Goal: Use online tool/utility: Utilize a website feature to perform a specific function

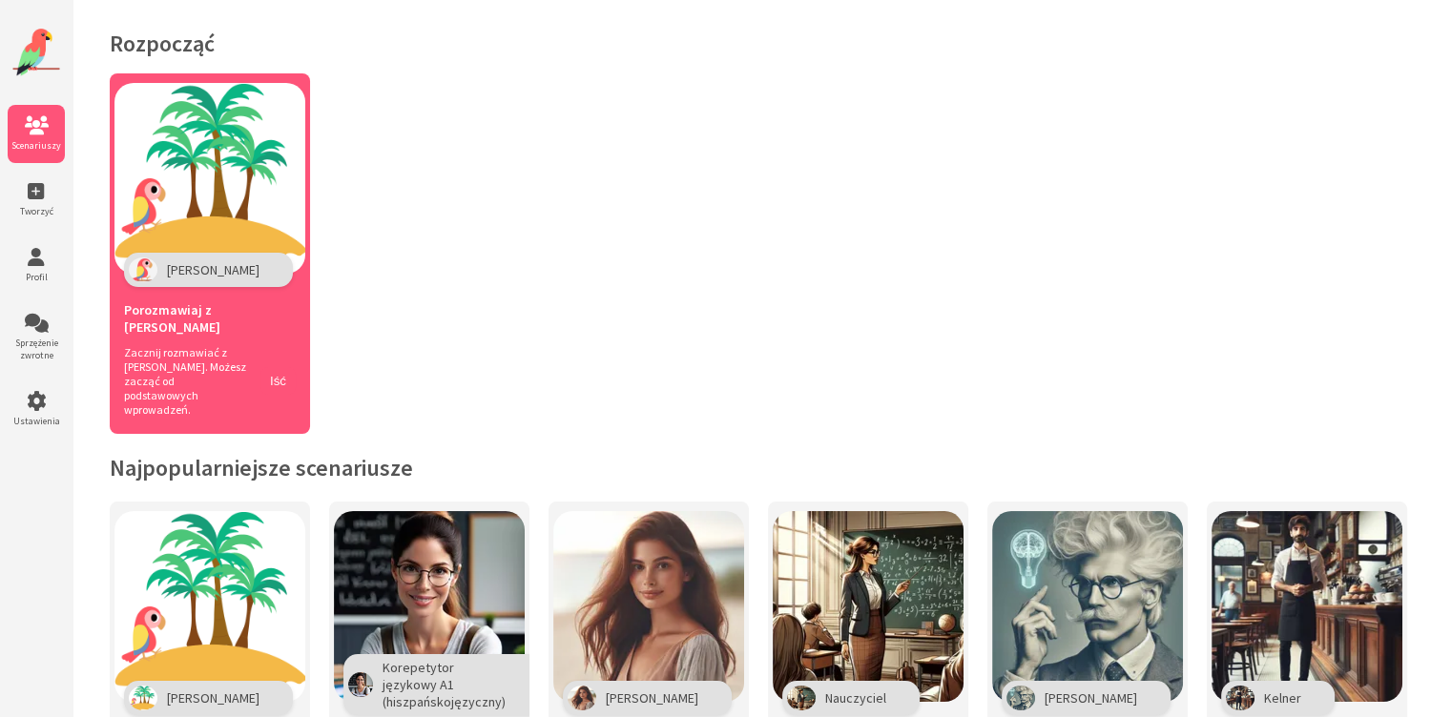
click at [207, 241] on img at bounding box center [209, 178] width 191 height 191
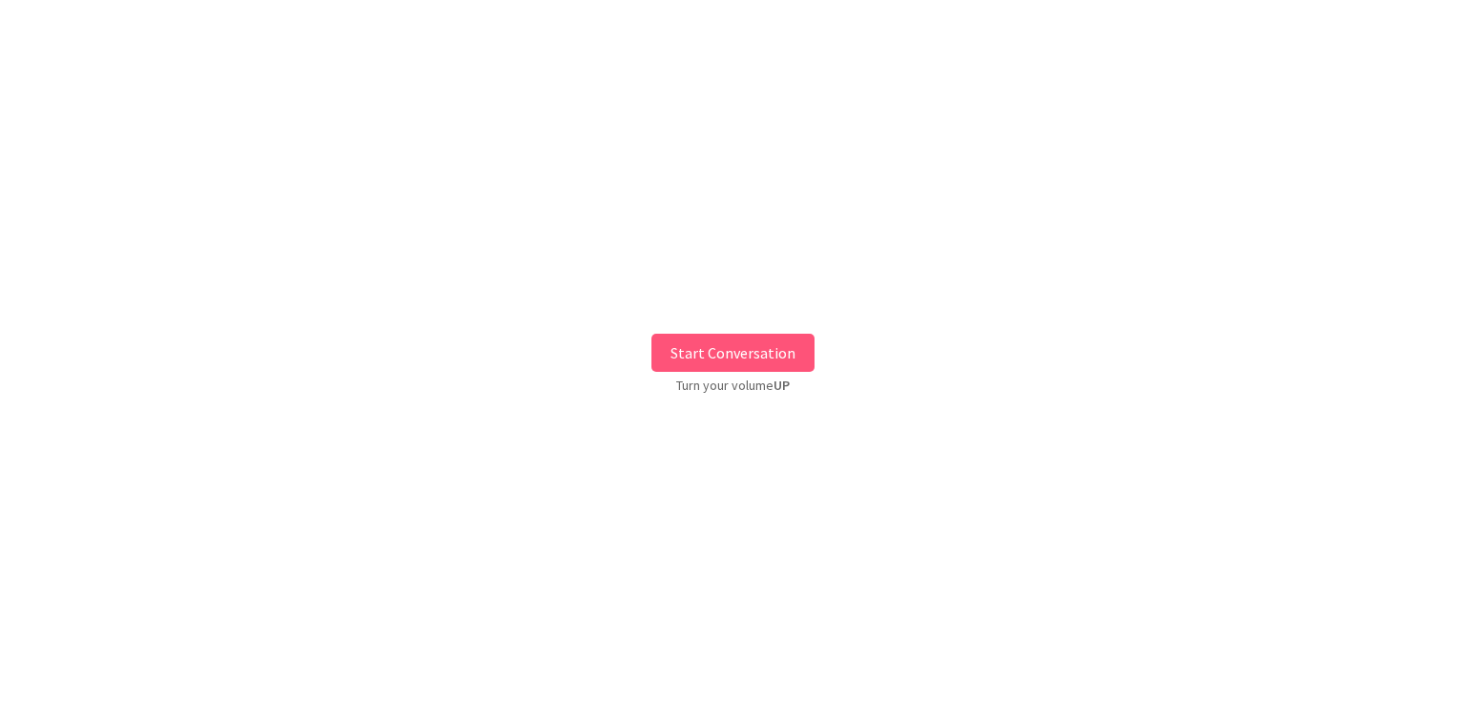
click at [754, 355] on button "Start Conversation" at bounding box center [732, 353] width 163 height 38
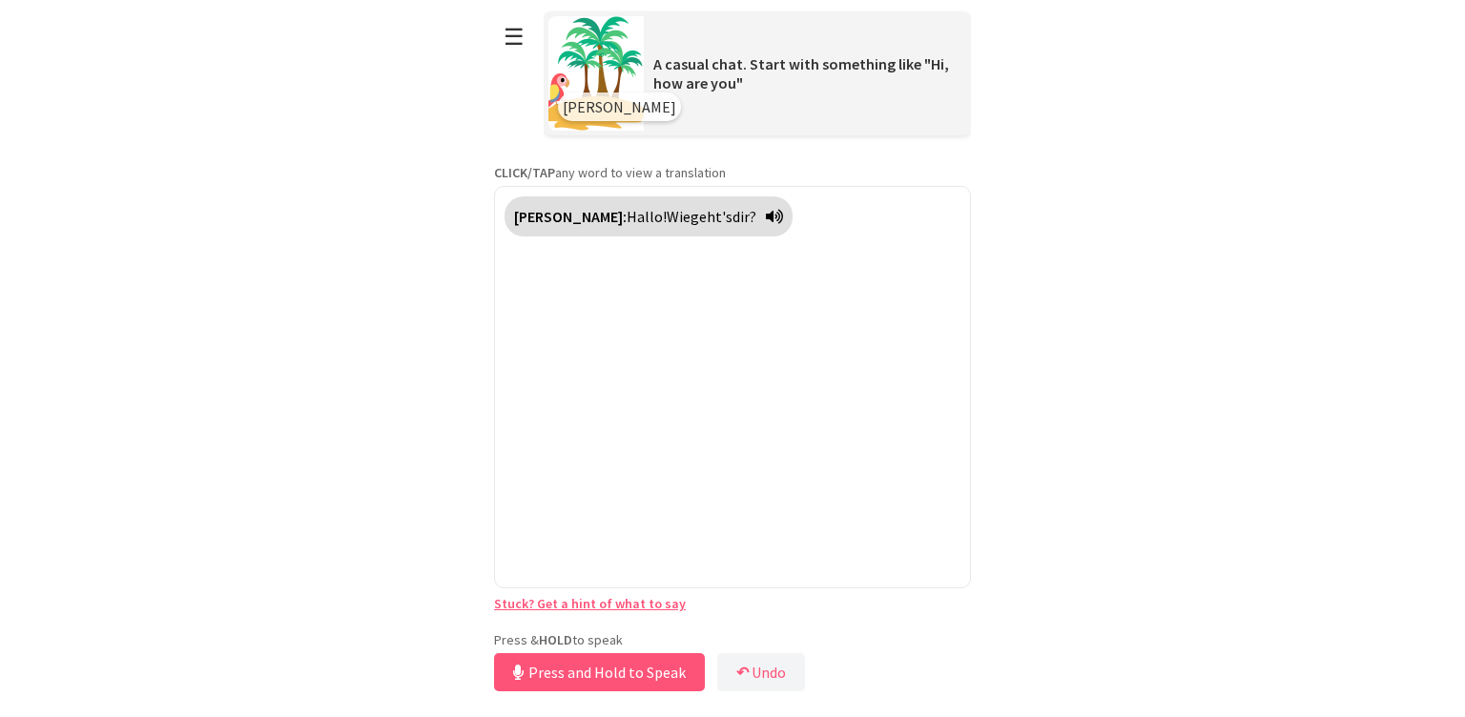
drag, startPoint x: 625, startPoint y: 631, endPoint x: 619, endPoint y: 668, distance: 36.7
click at [619, 668] on button "Press and Hold to Speak" at bounding box center [599, 672] width 211 height 38
drag, startPoint x: 619, startPoint y: 668, endPoint x: 630, endPoint y: 672, distance: 11.2
click at [626, 672] on button "Release to Stop Speaking" at bounding box center [596, 672] width 205 height 38
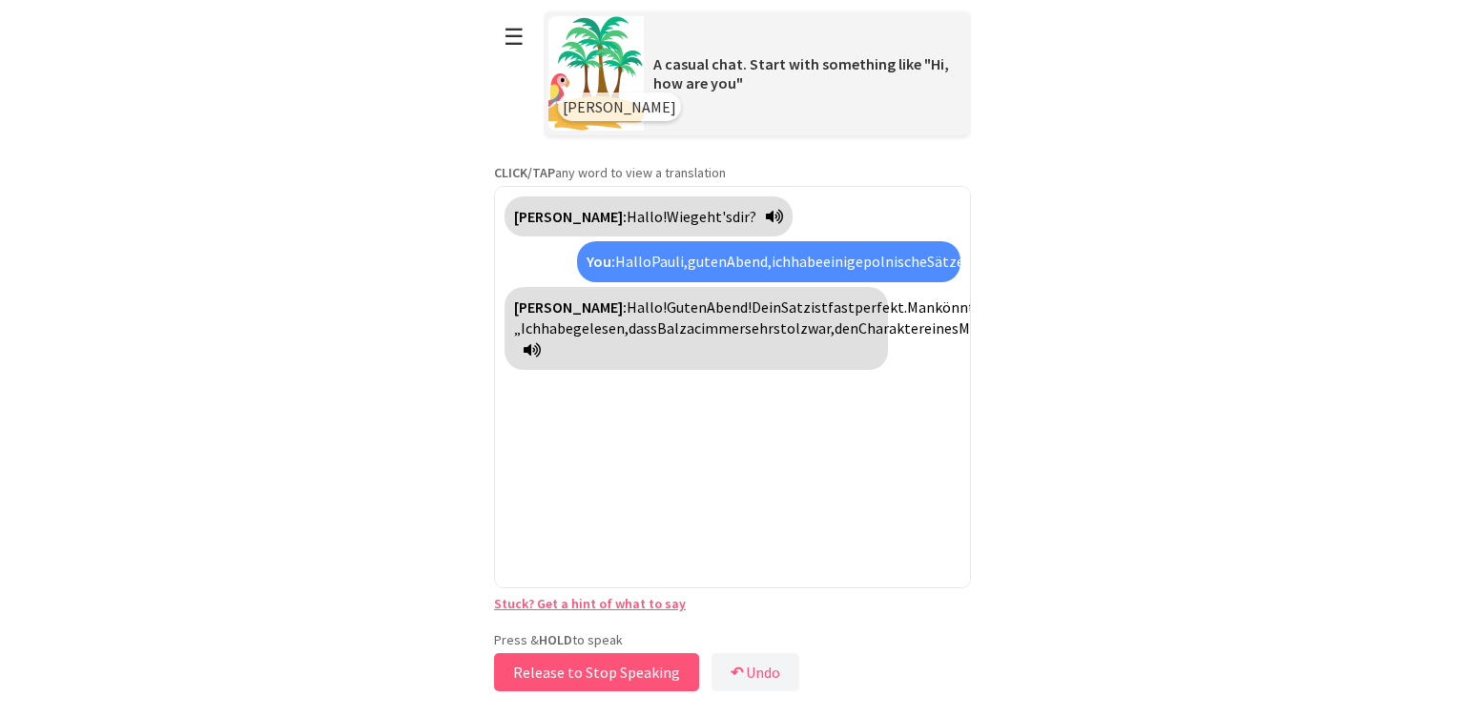
click at [597, 670] on button "Release to Stop Speaking" at bounding box center [596, 672] width 205 height 38
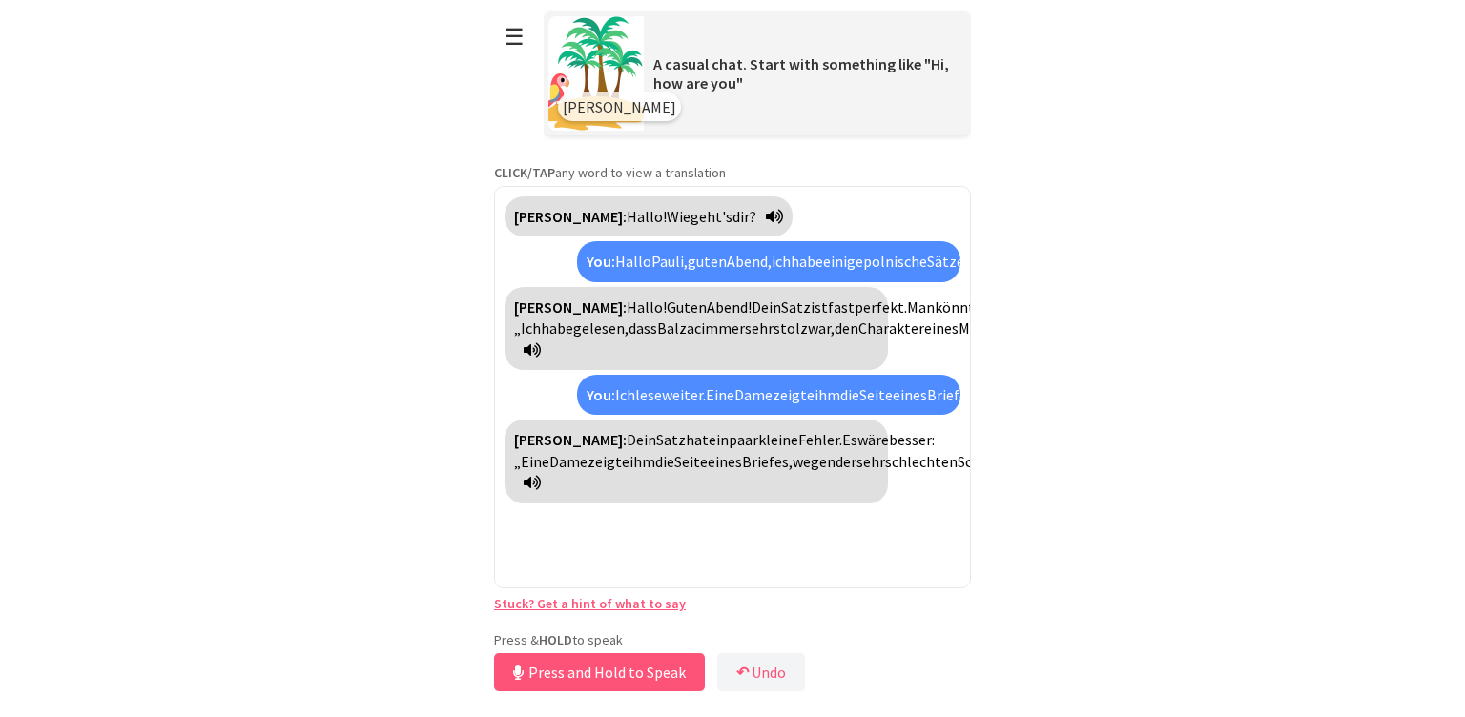
scroll to position [112, 0]
click at [640, 670] on button "Release to Stop Speaking" at bounding box center [596, 672] width 205 height 38
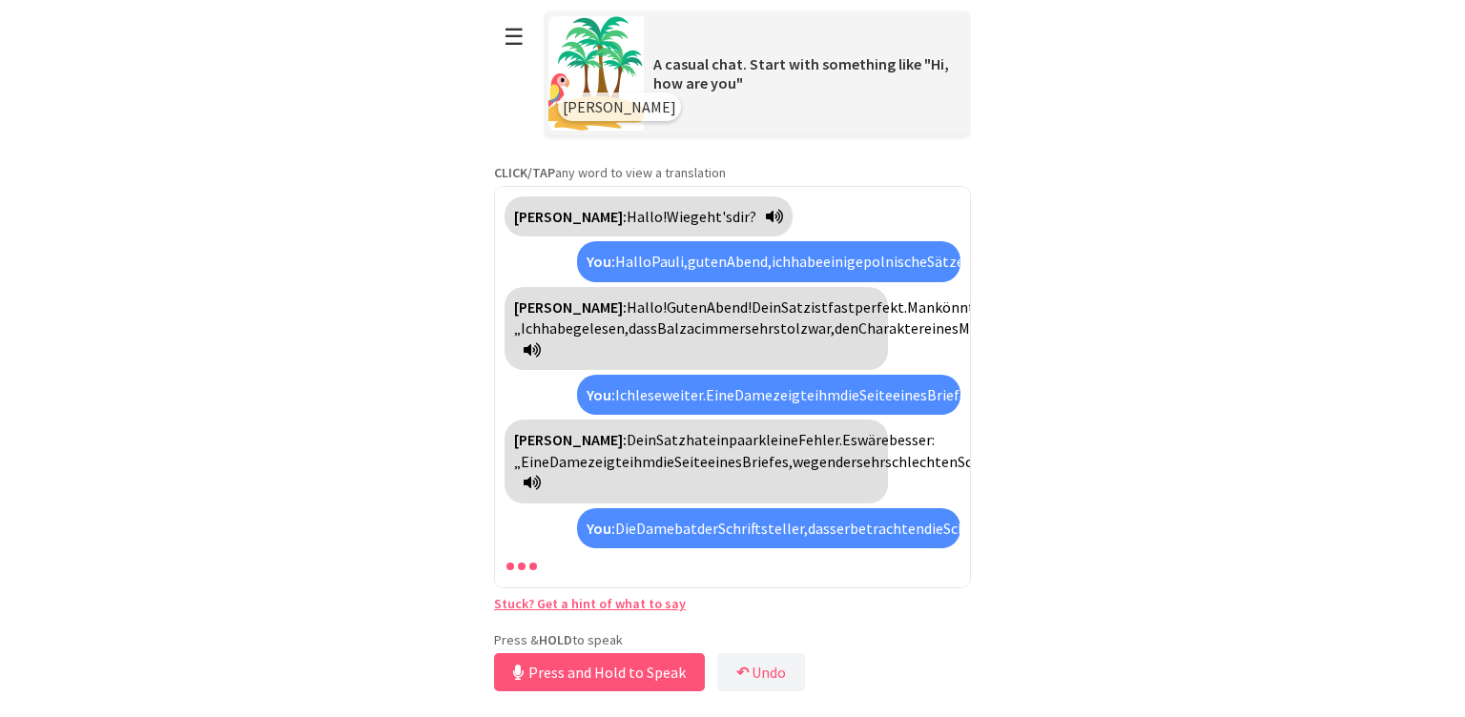
scroll to position [309, 0]
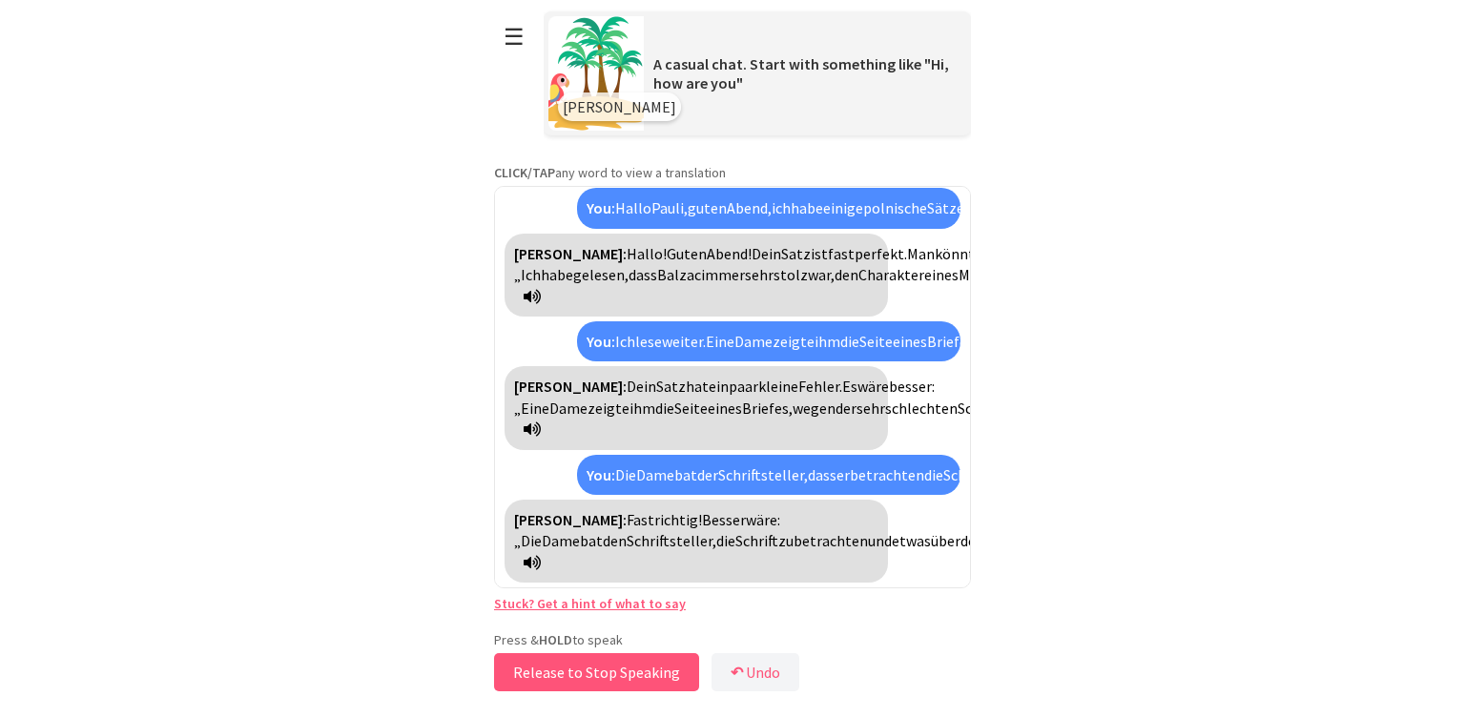
click at [631, 670] on button "Release to Stop Speaking" at bounding box center [596, 672] width 205 height 38
click at [614, 670] on button "Release to Stop Speaking" at bounding box center [596, 672] width 205 height 38
click at [640, 672] on button "Release to Stop Speaking" at bounding box center [596, 672] width 205 height 38
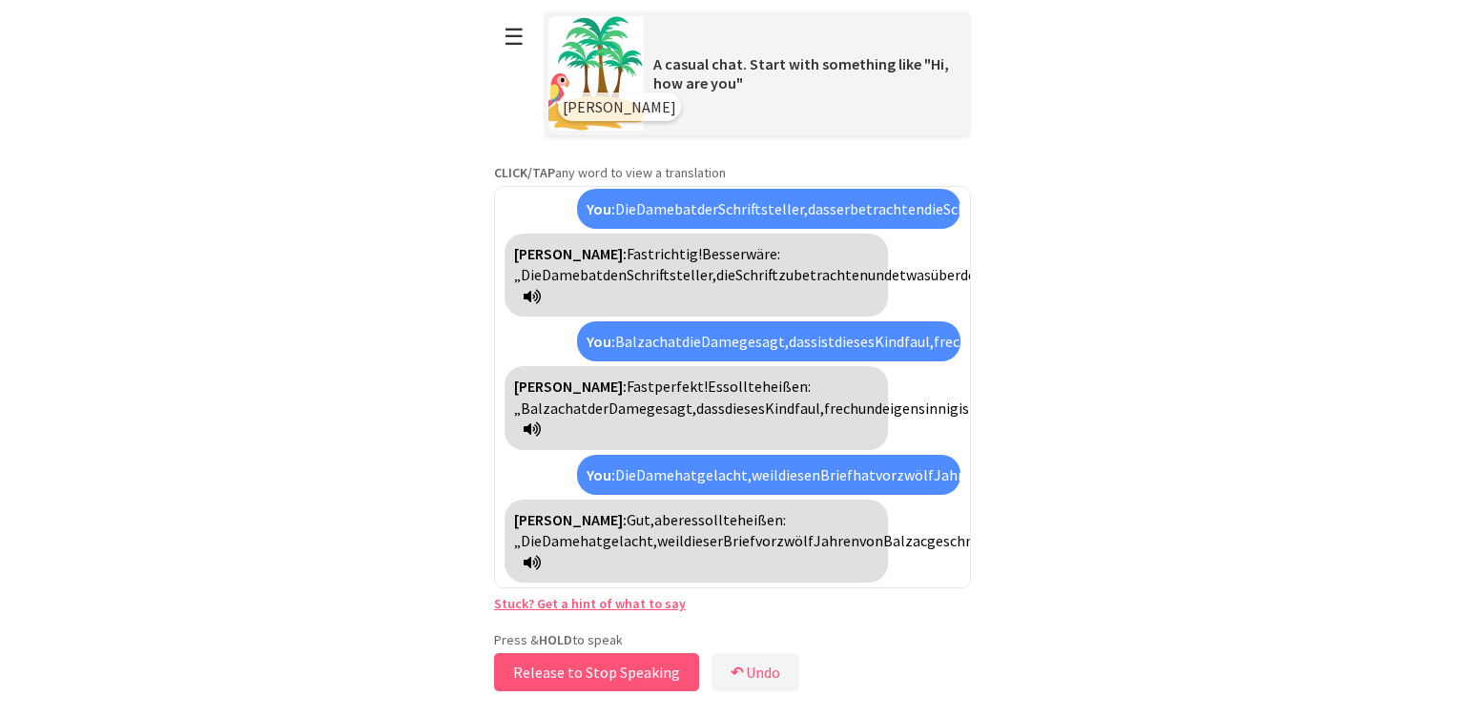
click at [640, 672] on button "Release to Stop Speaking" at bounding box center [596, 672] width 205 height 38
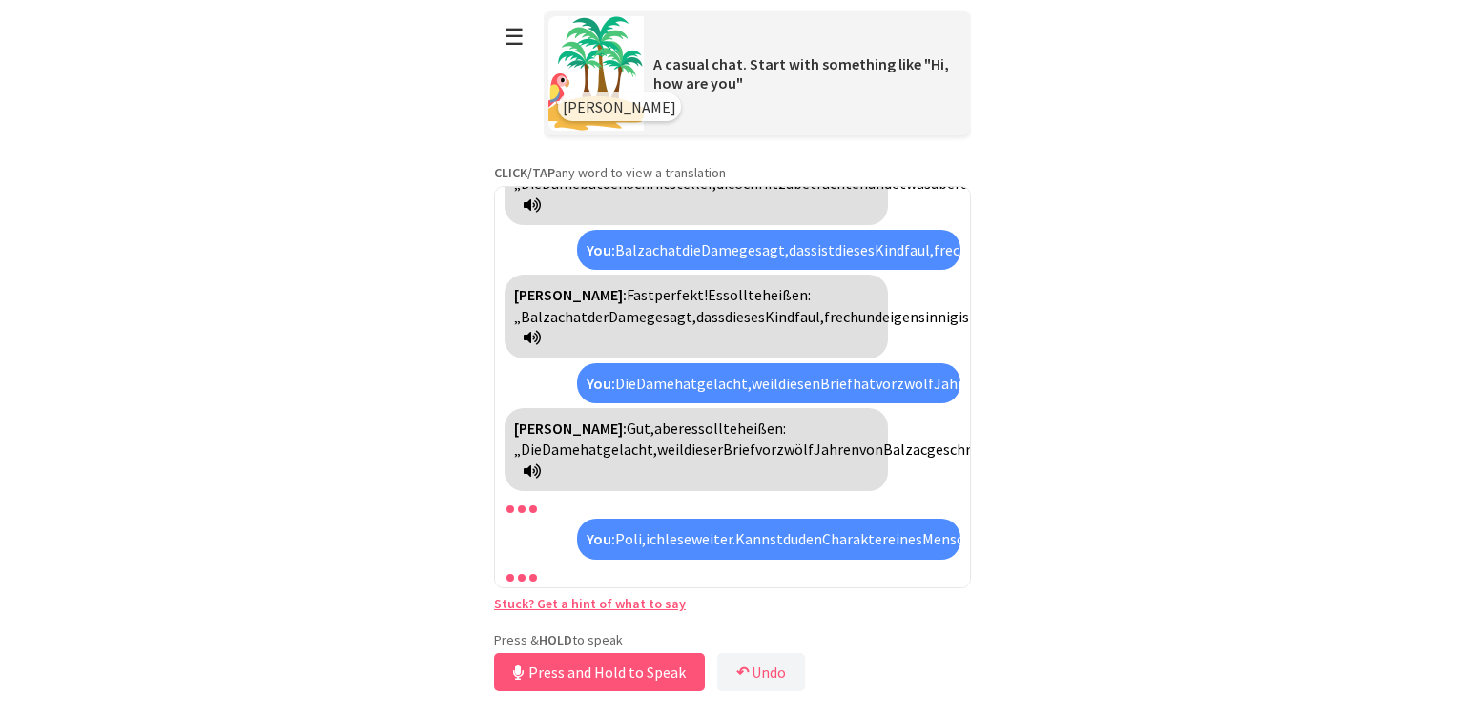
scroll to position [902, 0]
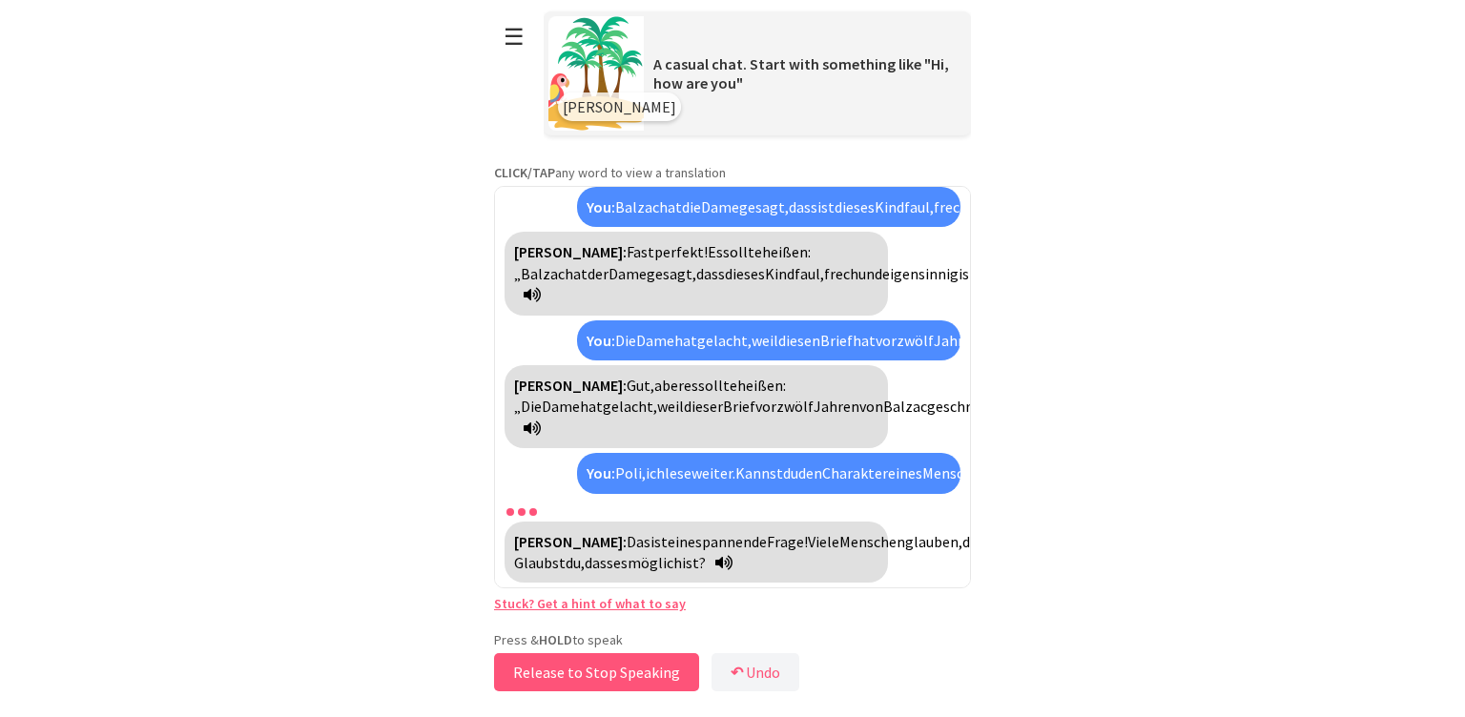
click at [656, 670] on button "Release to Stop Speaking" at bounding box center [596, 672] width 205 height 38
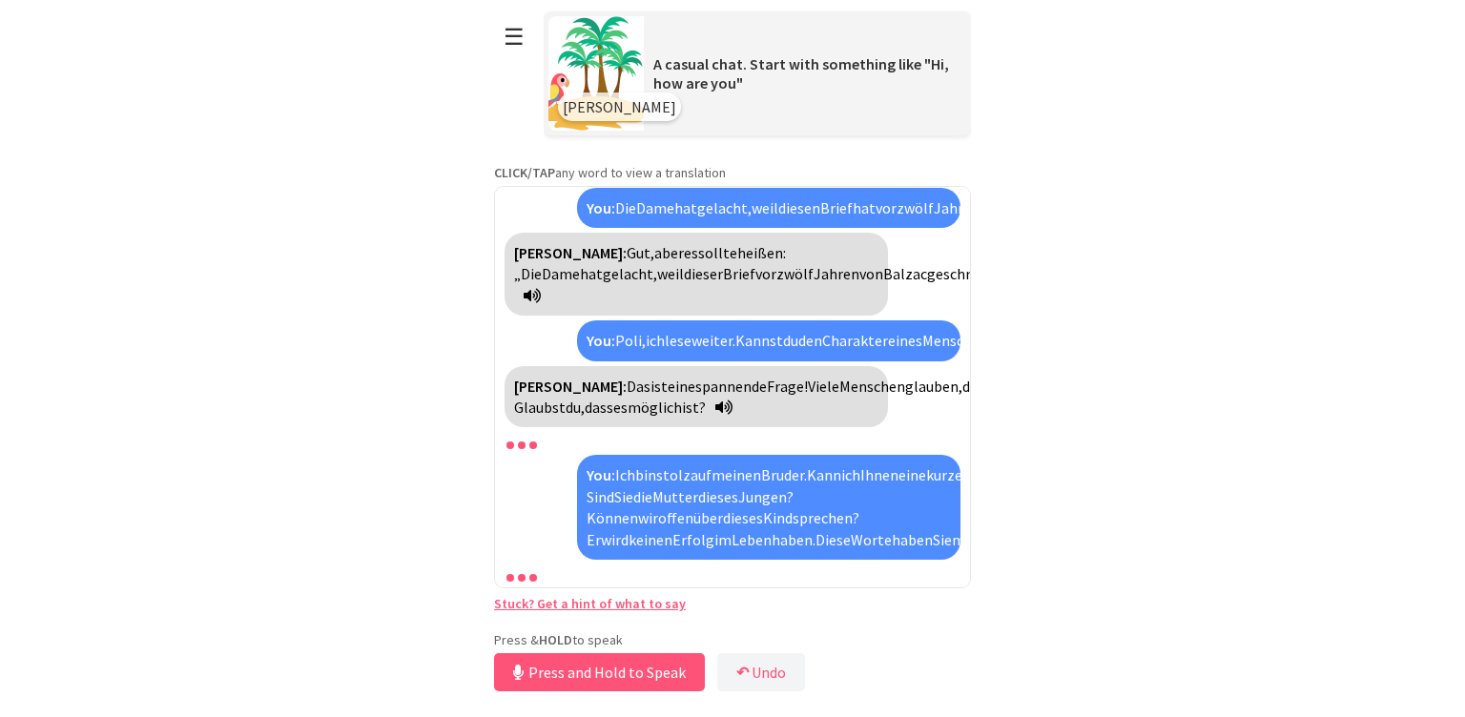
scroll to position [1292, 0]
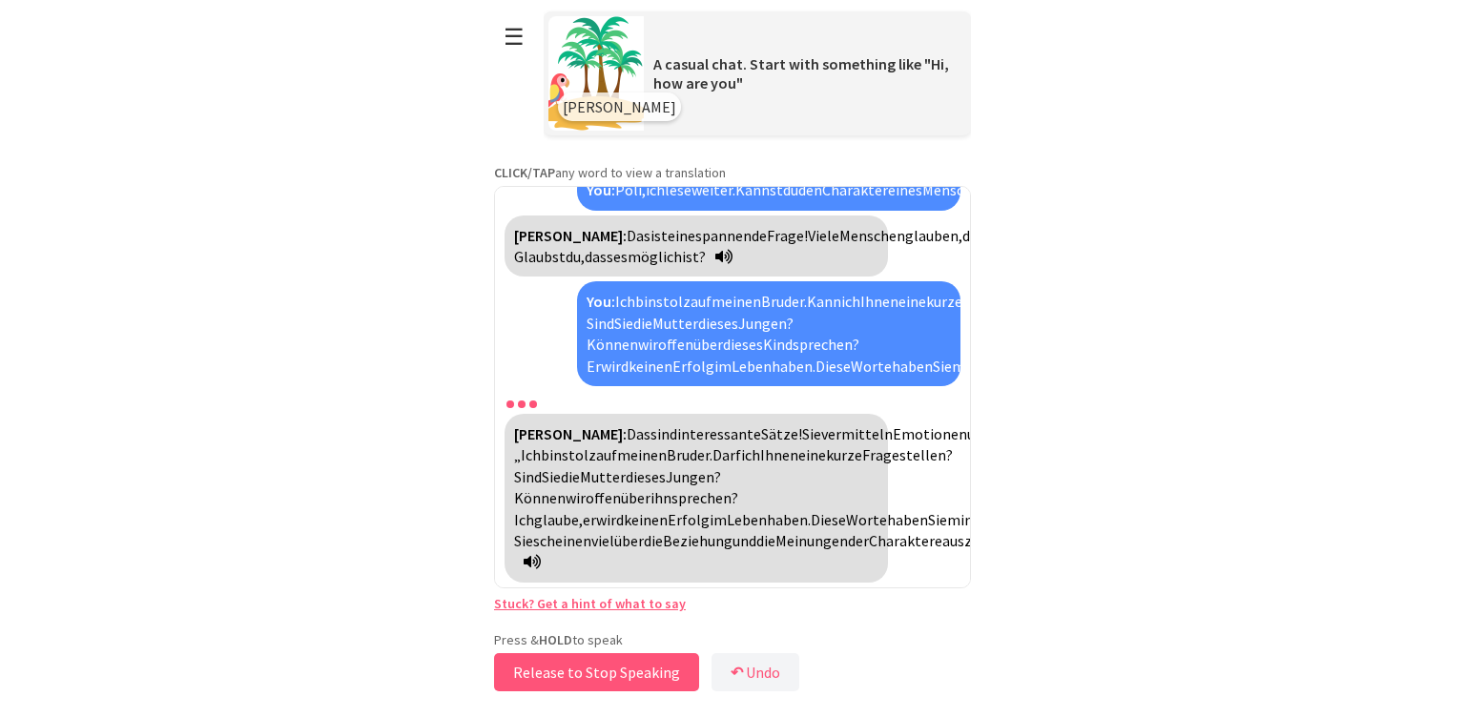
click at [613, 672] on button "Release to Stop Speaking" at bounding box center [596, 672] width 205 height 38
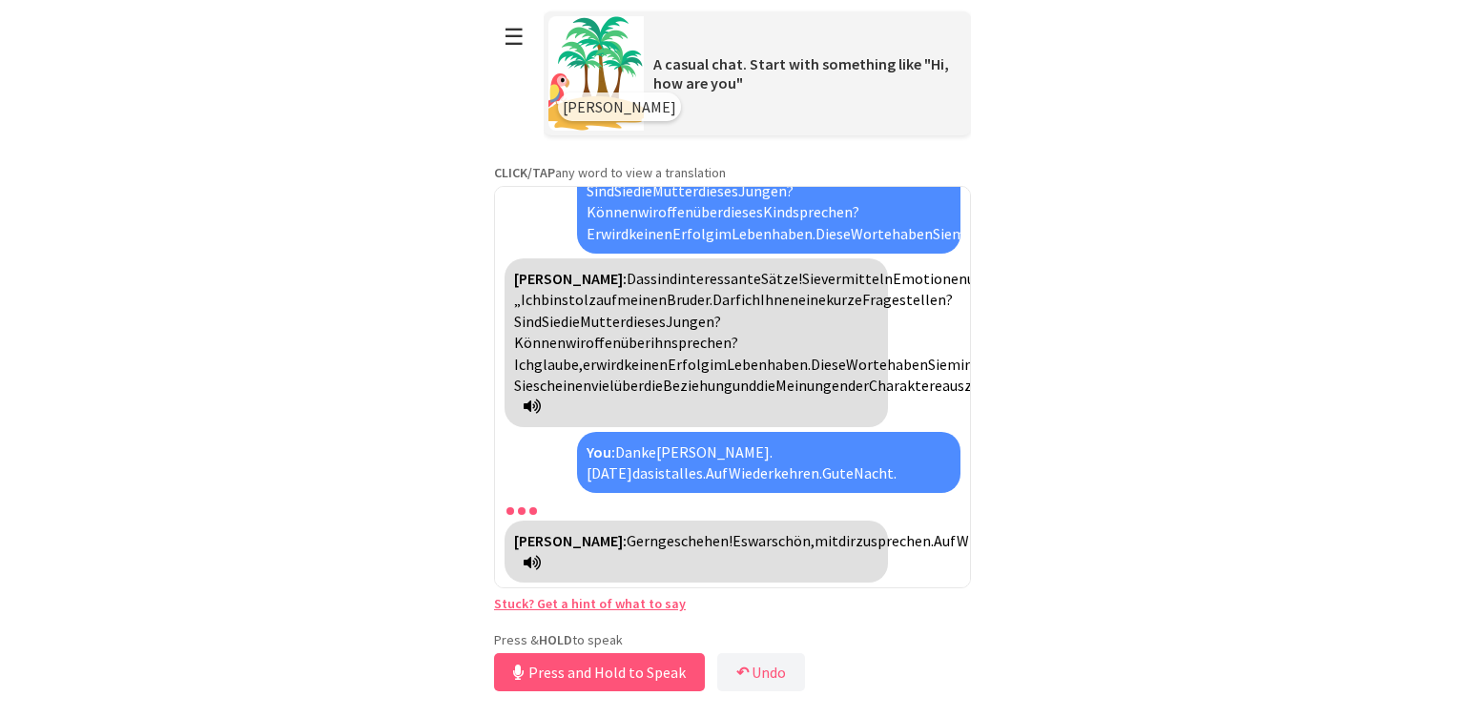
scroll to position [1446, 0]
